Goal: Task Accomplishment & Management: Manage account settings

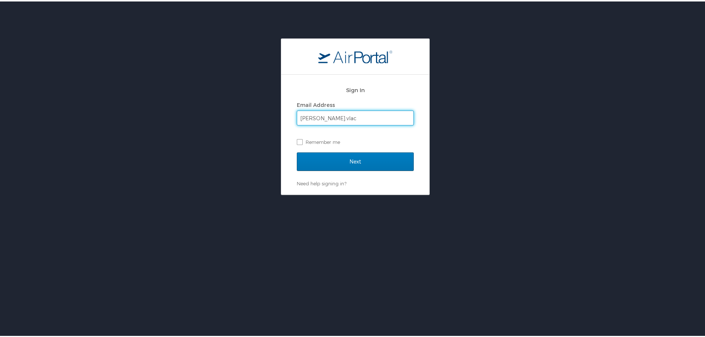
type input "kate.vlach@dems.ag"
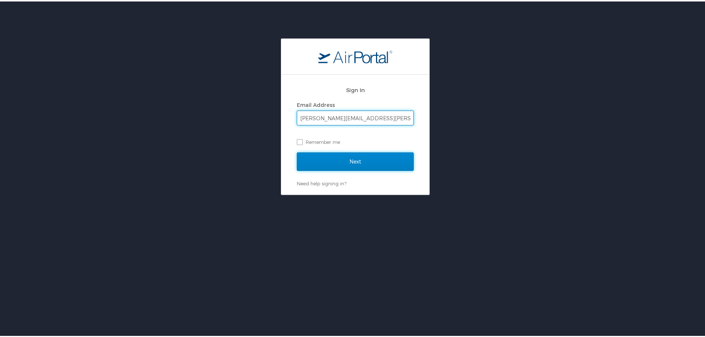
click at [353, 162] on input "Next" at bounding box center [355, 160] width 117 height 19
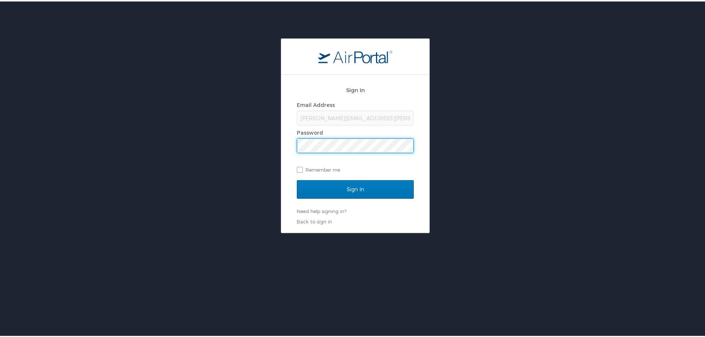
click at [297, 179] on input "Sign In" at bounding box center [355, 188] width 117 height 19
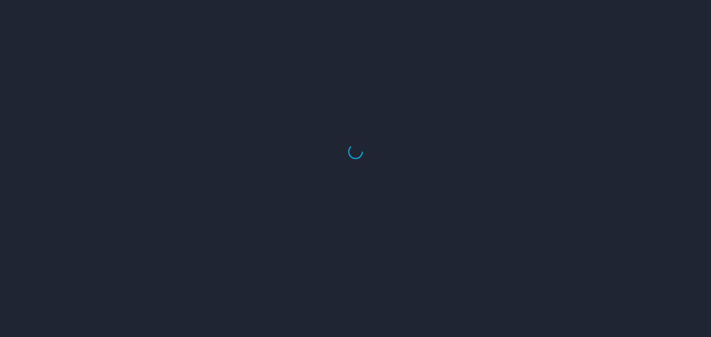
select select "US"
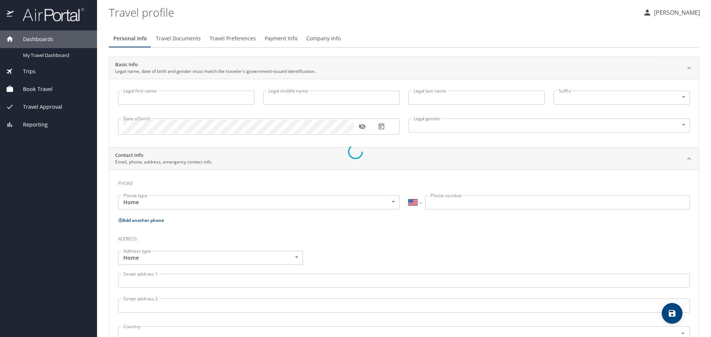
type input "[PERSON_NAME]"
type input "[DEMOGRAPHIC_DATA]"
type input "[PERSON_NAME]"
type input "Ettinger"
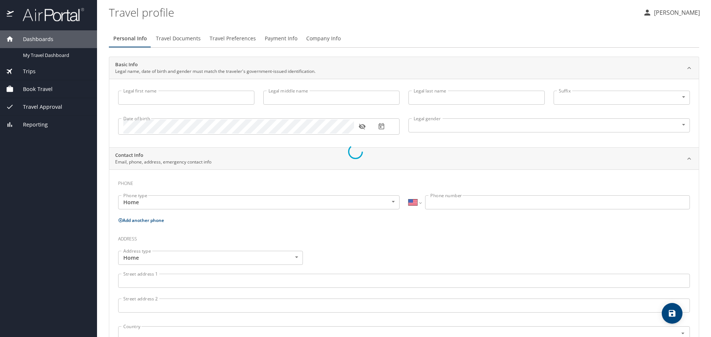
type input "(301) 509-7057"
type input "ettinger.jon@gmail.com"
select select "US"
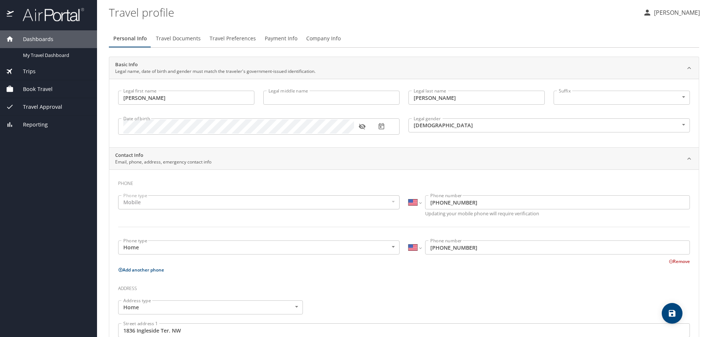
click at [29, 88] on span "Book Travel" at bounding box center [33, 89] width 39 height 8
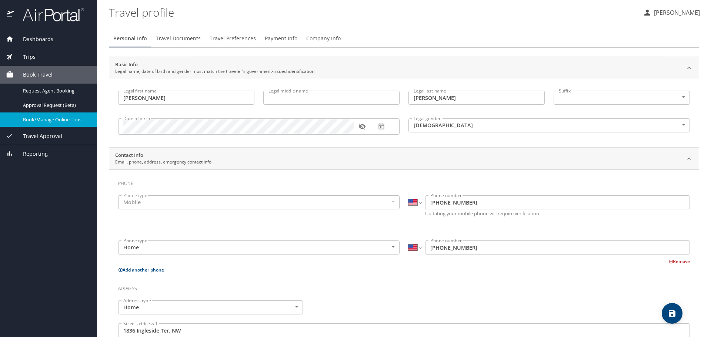
click at [53, 124] on link "Book/Manage Online Trips" at bounding box center [48, 120] width 97 height 14
